Goal: Task Accomplishment & Management: Complete application form

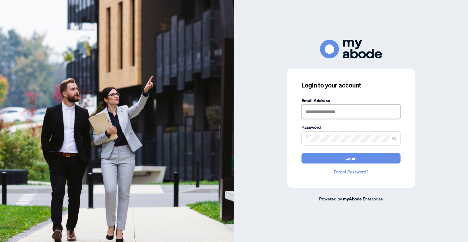
type input "**********"
click at [351, 158] on button "Login" at bounding box center [351, 158] width 99 height 11
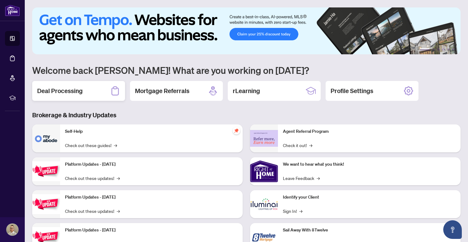
click at [78, 94] on h2 "Deal Processing" at bounding box center [60, 90] width 46 height 9
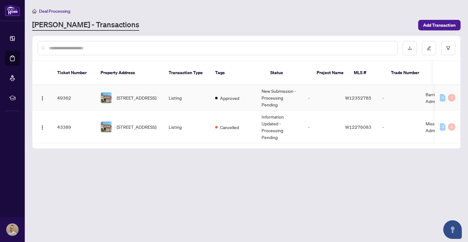
scroll to position [0, 0]
click at [150, 94] on span "1511 Ravensmoor Cres, Mississauga, Ontario L5M 3L3, Canada" at bounding box center [137, 97] width 40 height 7
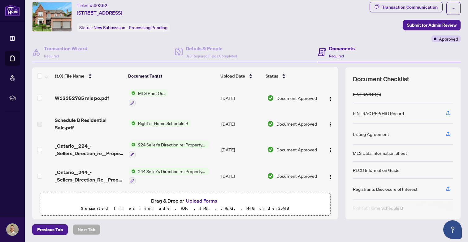
click at [202, 199] on button "Upload Forms" at bounding box center [201, 200] width 35 height 8
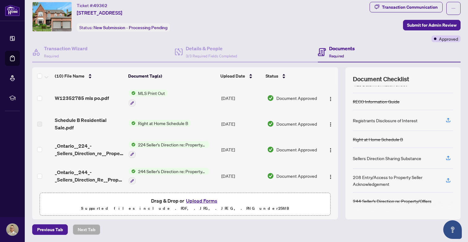
scroll to position [68, 0]
click at [384, 159] on div "Sellers Direction Sharing Substance" at bounding box center [387, 158] width 68 height 7
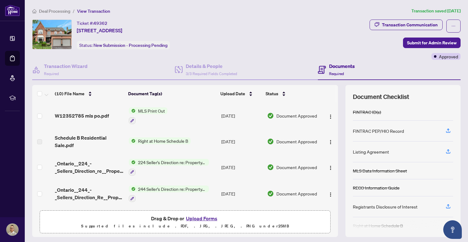
scroll to position [0, 0]
click at [196, 215] on button "Upload Forms" at bounding box center [201, 218] width 35 height 8
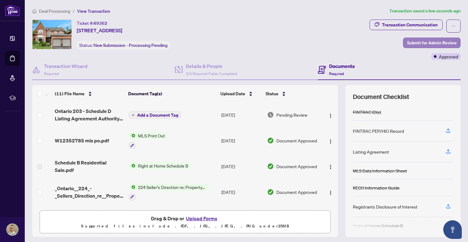
click at [420, 44] on span "Submit for Admin Review" at bounding box center [432, 43] width 50 height 10
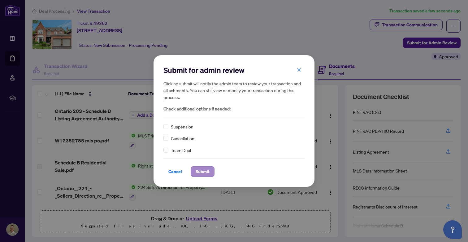
click at [203, 171] on span "Submit" at bounding box center [203, 171] width 14 height 10
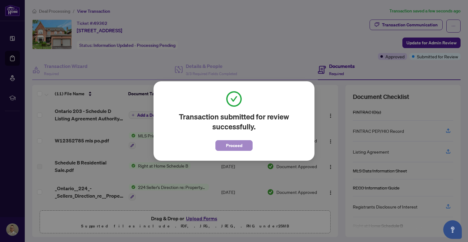
click at [229, 147] on span "Proceed" at bounding box center [234, 145] width 16 height 10
